Goal: Information Seeking & Learning: Learn about a topic

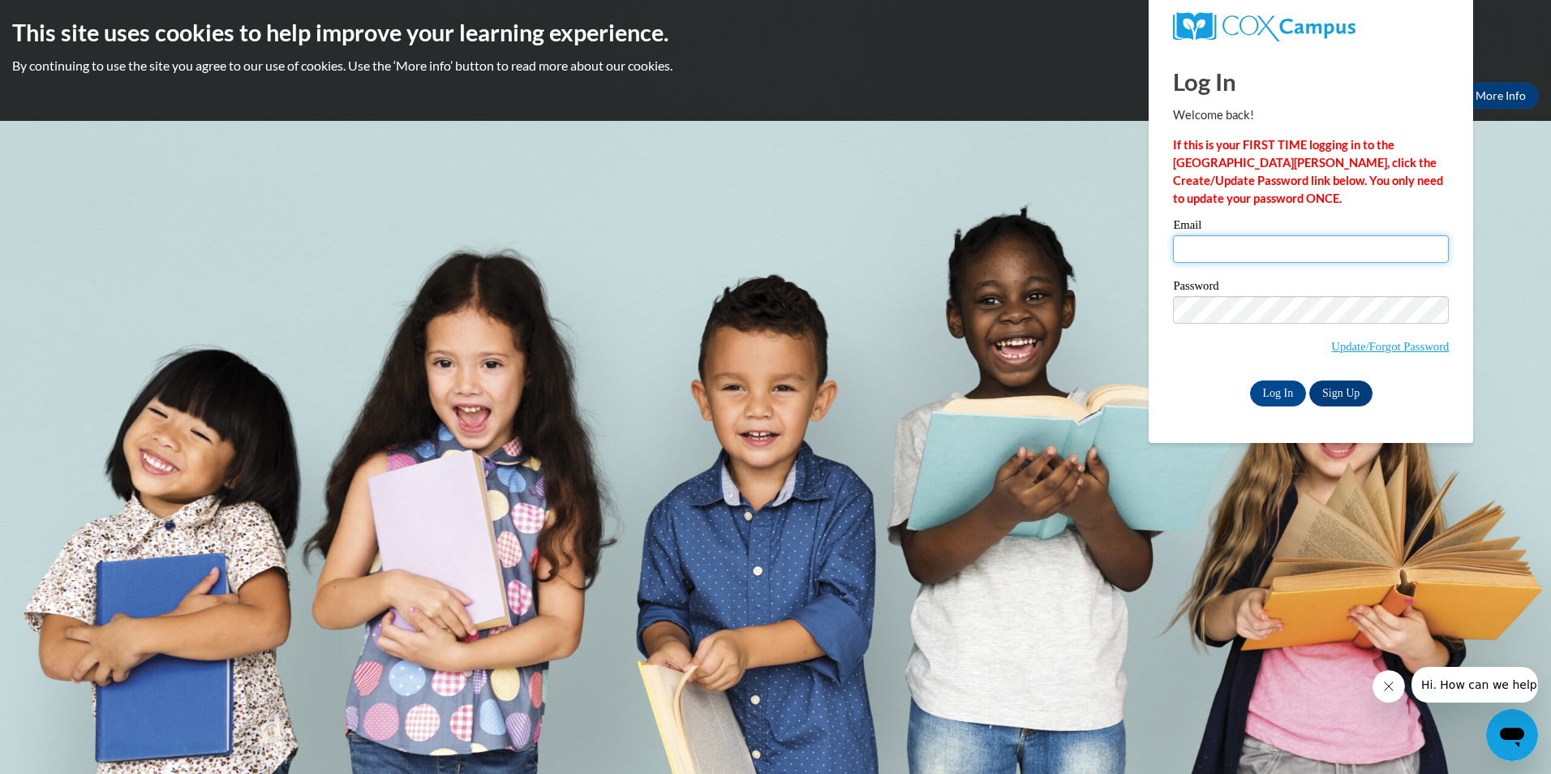
type input "[PERSON_NAME][EMAIL_ADDRESS][PERSON_NAME][DOMAIN_NAME]"
click at [1242, 239] on input "[PERSON_NAME][EMAIL_ADDRESS][PERSON_NAME][DOMAIN_NAME]" at bounding box center [1311, 249] width 276 height 28
click at [1269, 394] on input "Log In" at bounding box center [1278, 394] width 57 height 26
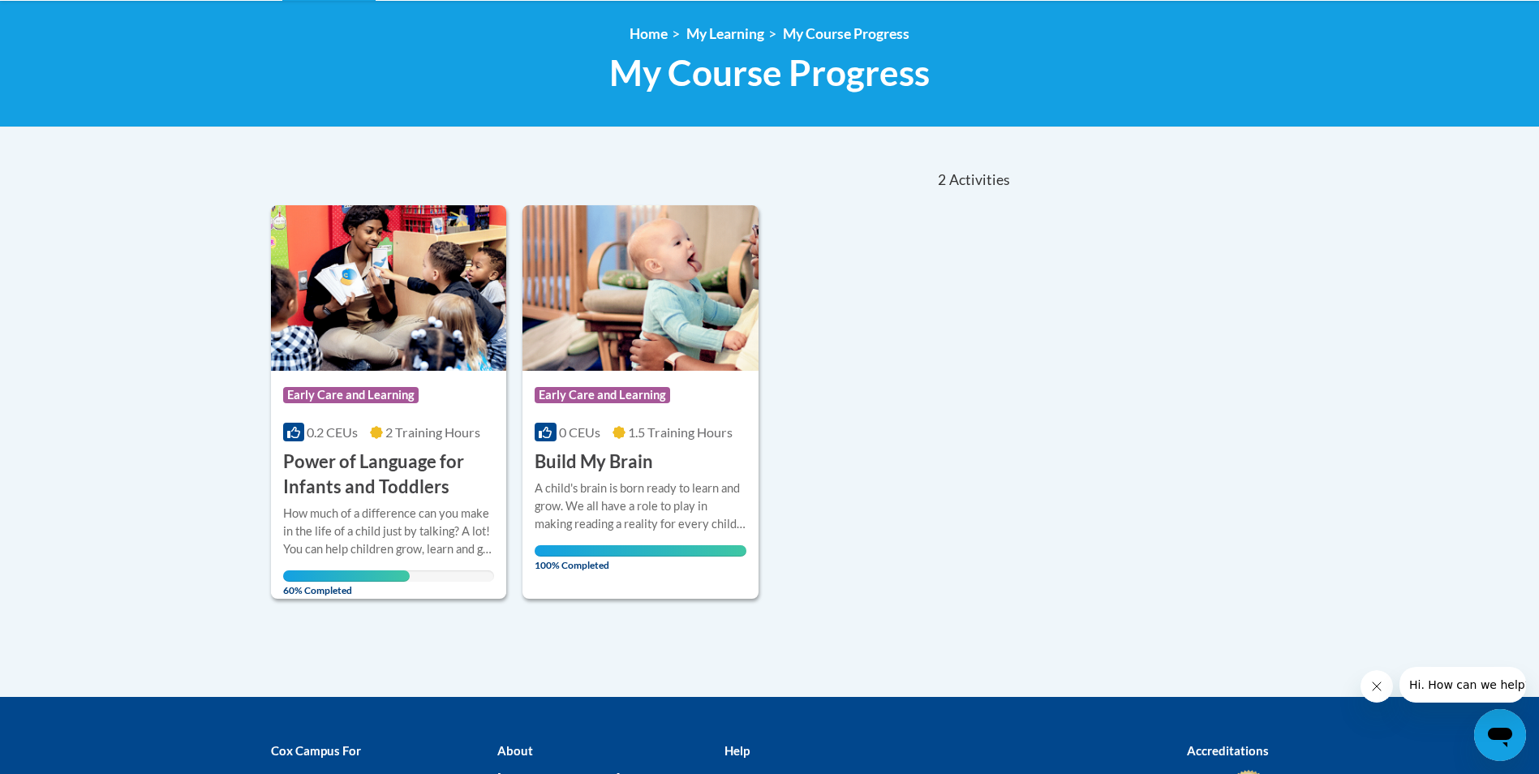
scroll to position [243, 0]
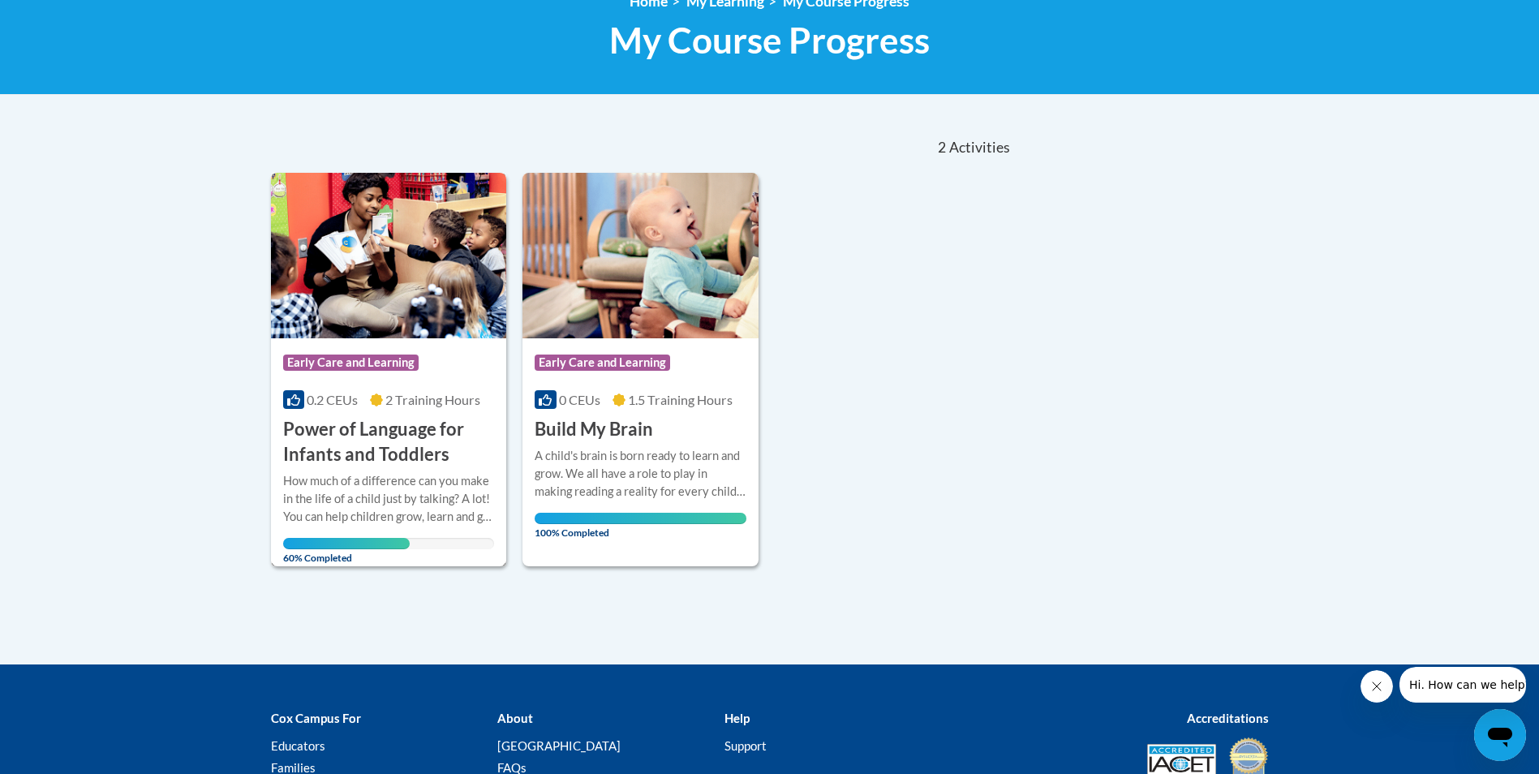
click at [389, 329] on img at bounding box center [389, 256] width 236 height 166
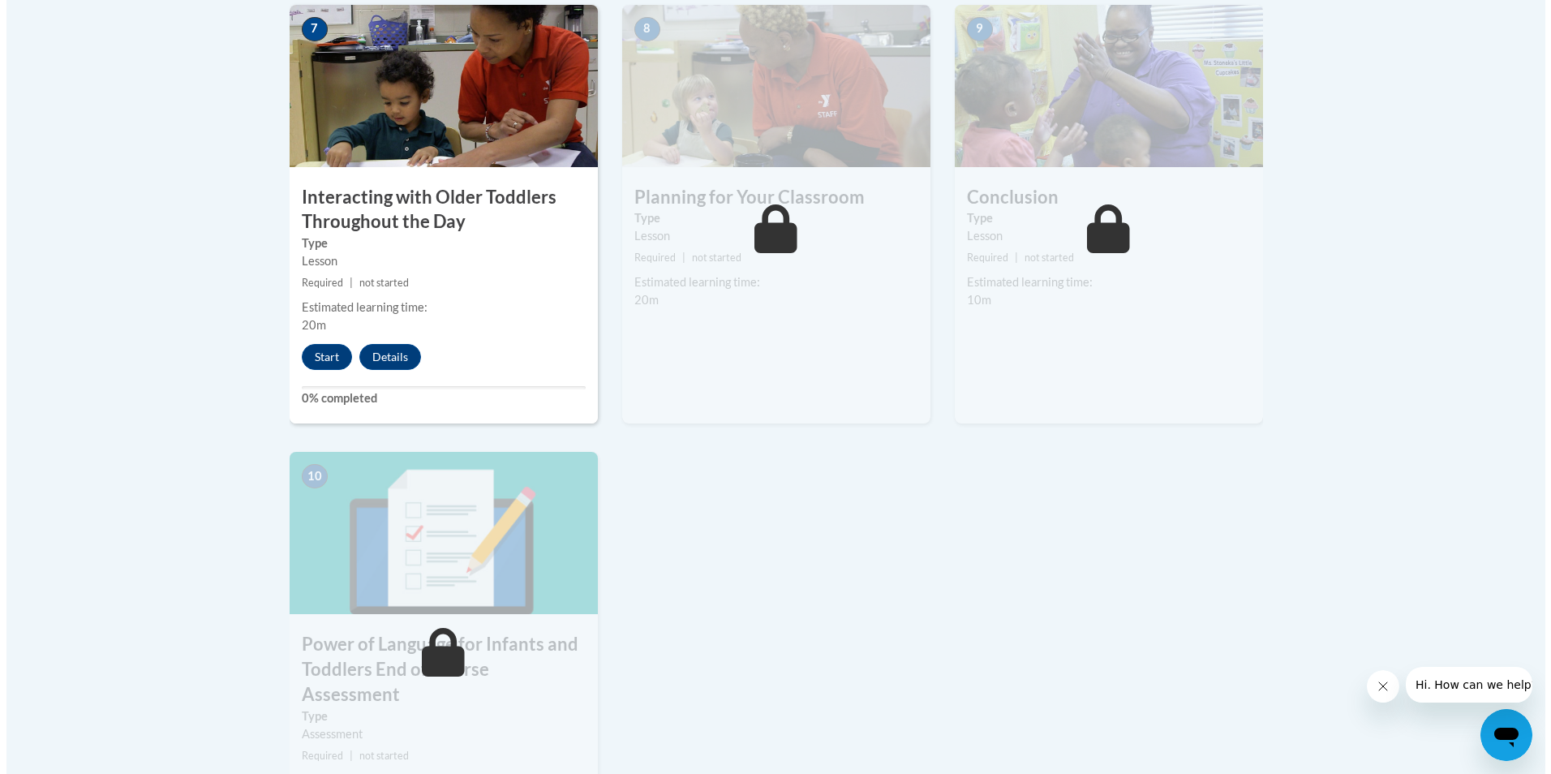
scroll to position [1379, 0]
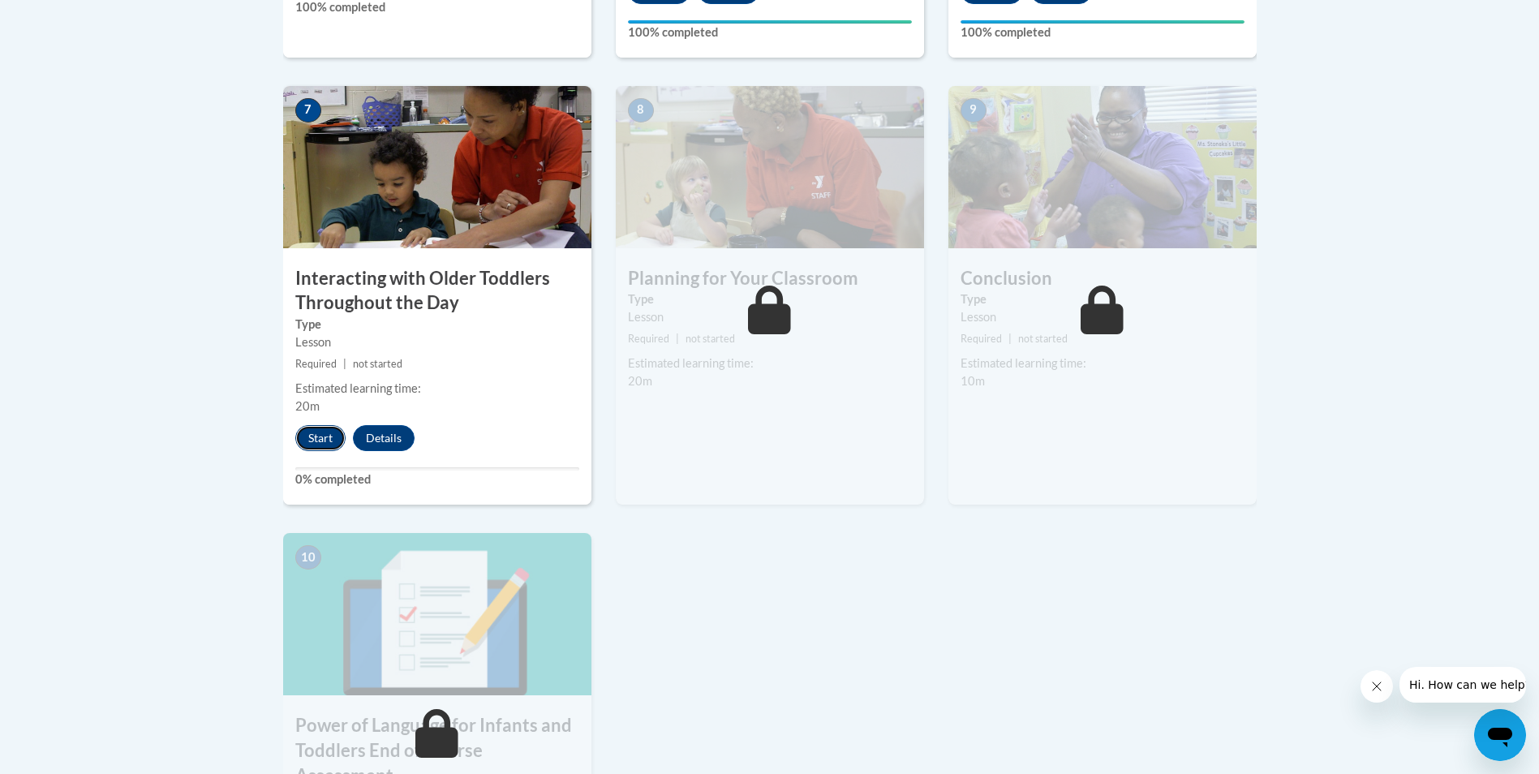
click at [329, 425] on button "Start" at bounding box center [320, 438] width 50 height 26
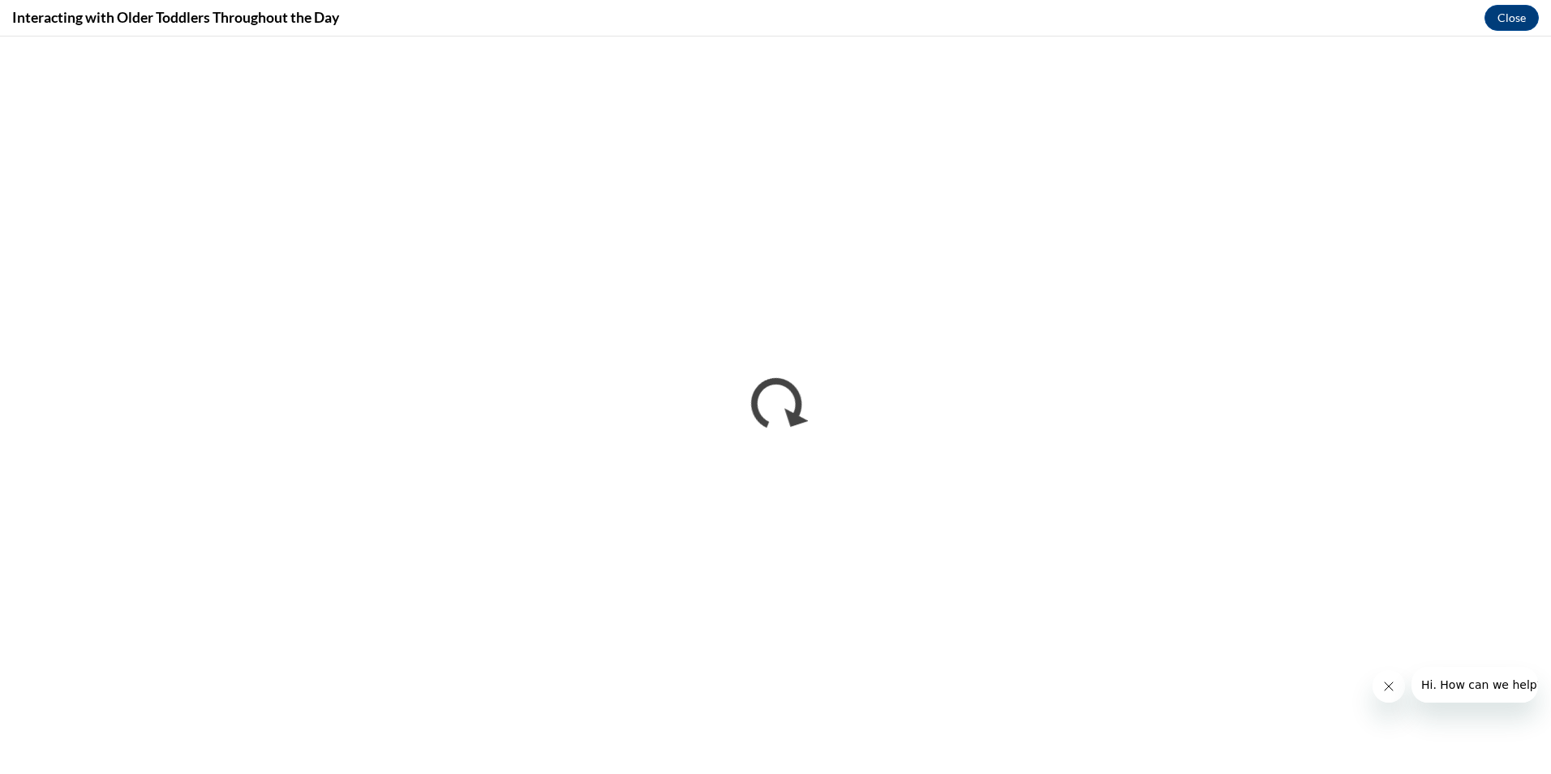
scroll to position [0, 0]
